Goal: Information Seeking & Learning: Learn about a topic

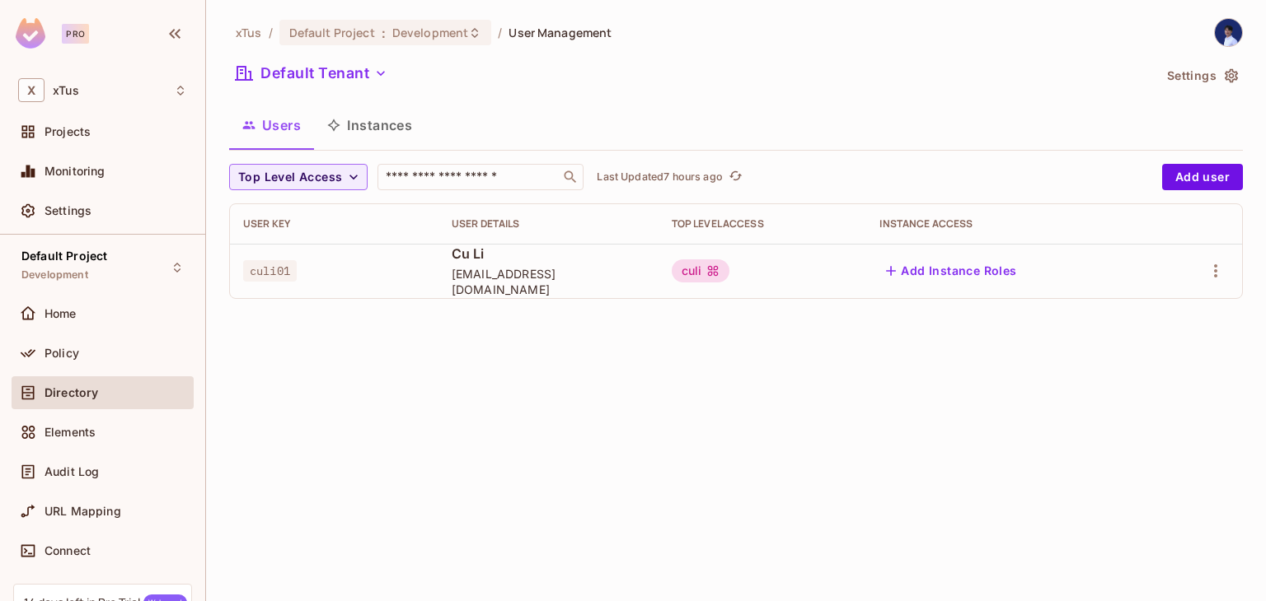
scroll to position [143, 0]
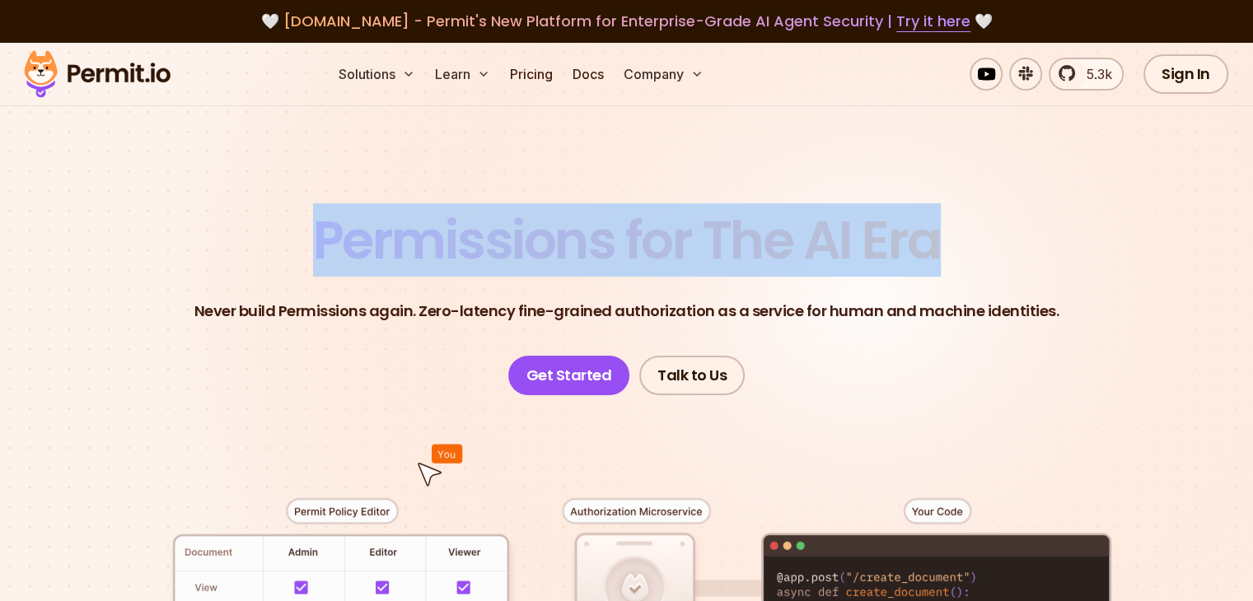
drag, startPoint x: 948, startPoint y: 247, endPoint x: 310, endPoint y: 244, distance: 637.7
click at [310, 244] on header "Permissions for The AI Era Never build Permissions again. Zero-latency fine-gra…" at bounding box center [627, 304] width 1154 height 181
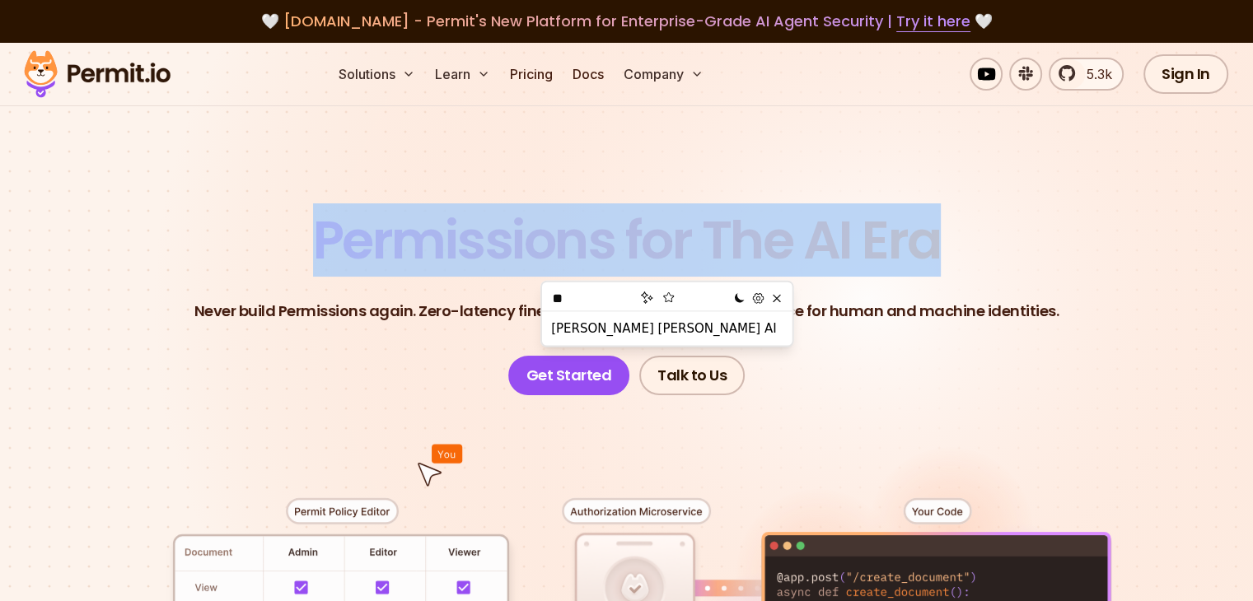
click at [349, 260] on span "Permissions for The AI Era" at bounding box center [627, 240] width 628 height 73
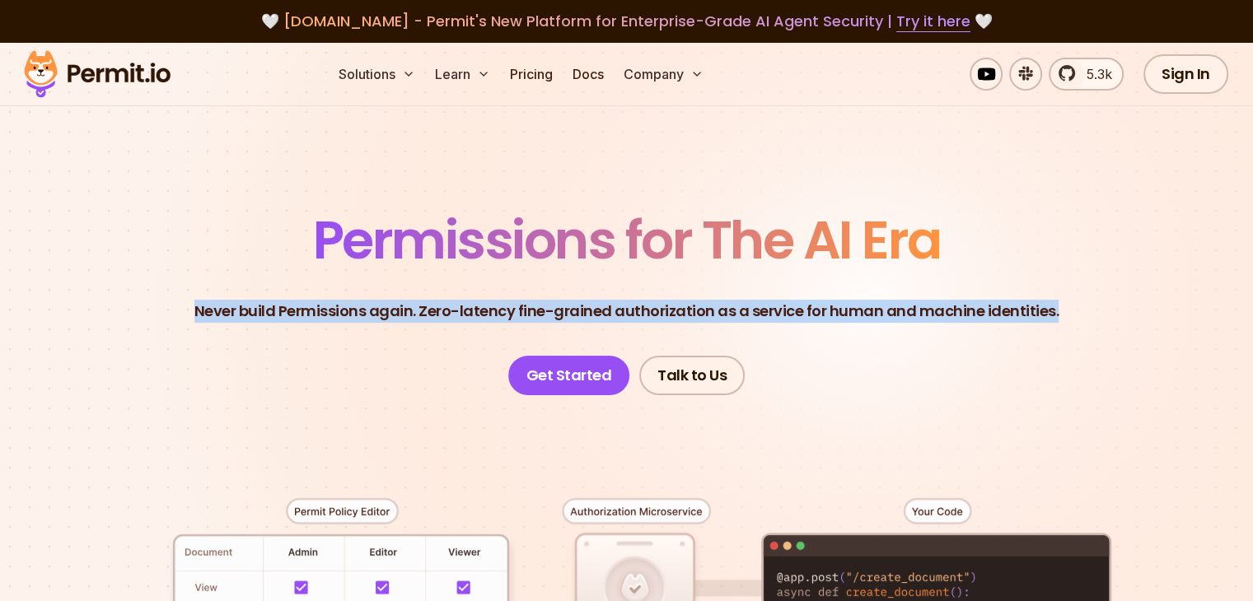
drag, startPoint x: 1055, startPoint y: 307, endPoint x: 0, endPoint y: 309, distance: 1054.6
click at [0, 309] on section "Permissions for The AI Era Never build Permissions again. Zero-latency fine-gra…" at bounding box center [626, 587] width 1253 height 1088
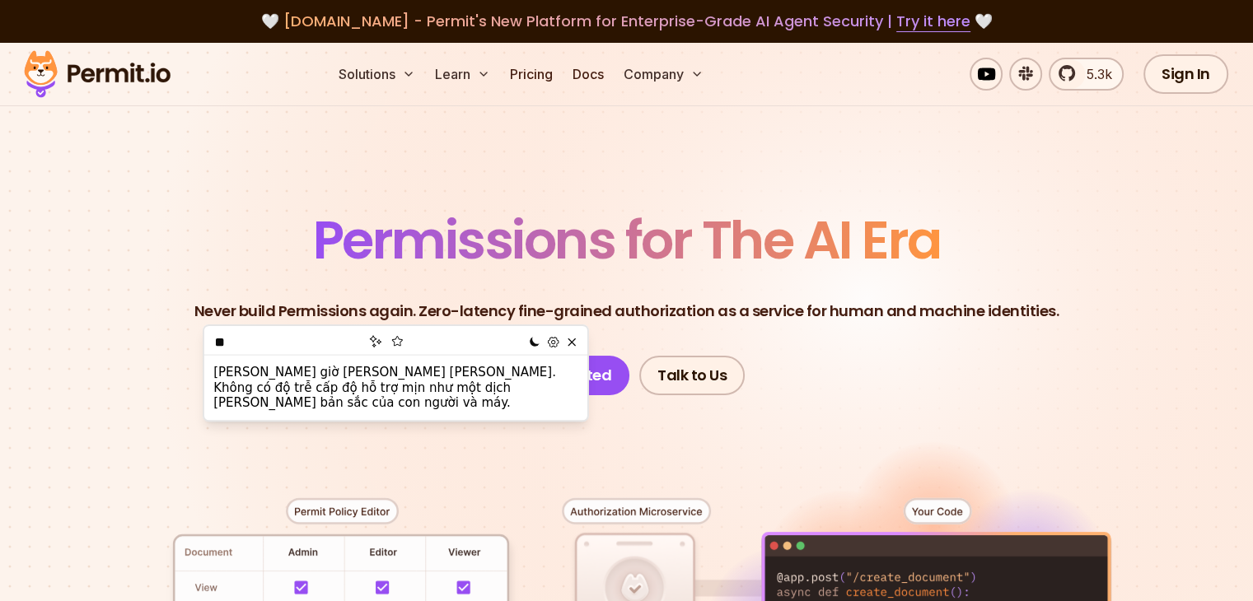
click at [788, 169] on section "Permissions for The AI Era Never build Permissions again. Zero-latency fine-gra…" at bounding box center [626, 587] width 1253 height 1088
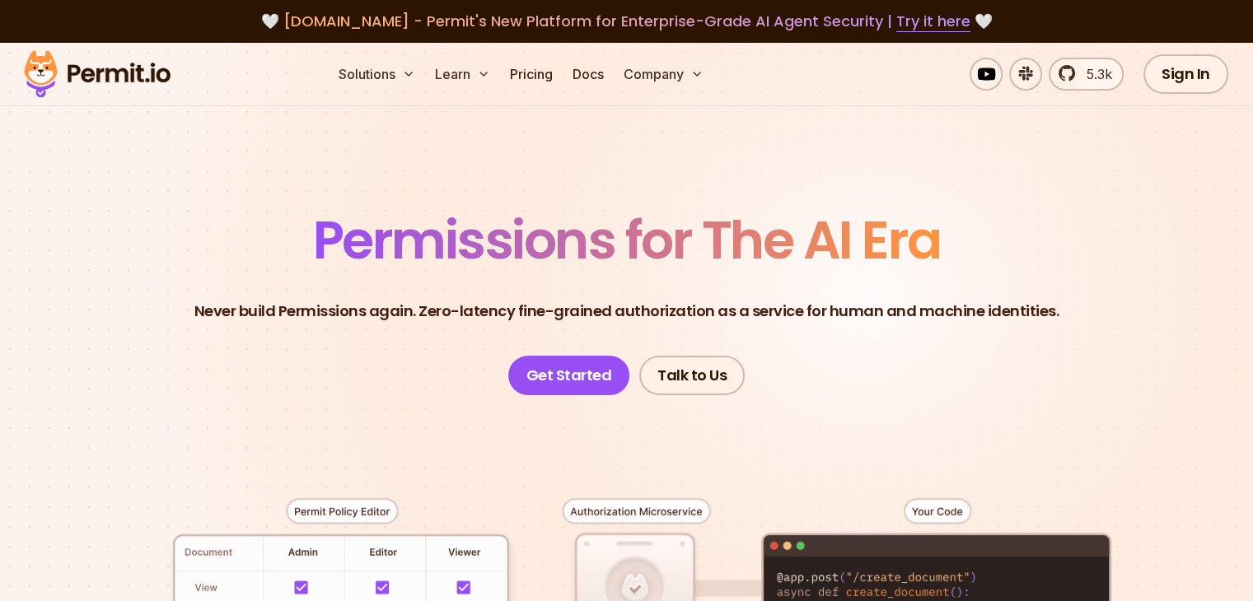
drag, startPoint x: 788, startPoint y: 169, endPoint x: 1200, endPoint y: 261, distance: 422.2
click at [1200, 261] on header "Permissions for The AI Era Never build Permissions again. Zero-latency fine-gra…" at bounding box center [627, 304] width 1154 height 181
